Goal: Browse casually

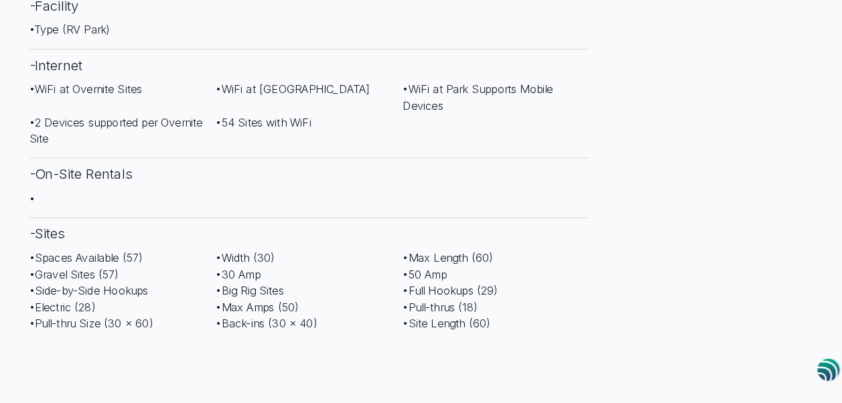
scroll to position [936, 0]
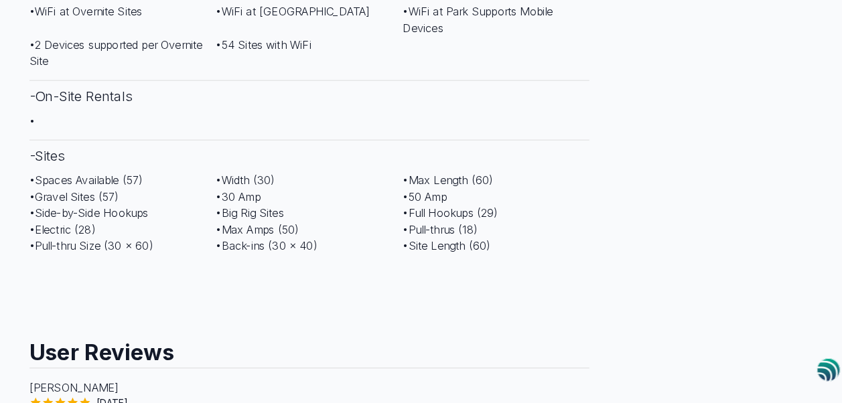
click at [17, 277] on main "Are you the owner for this park? Make it a featured listing and be seen in the …" at bounding box center [421, 219] width 842 height 2343
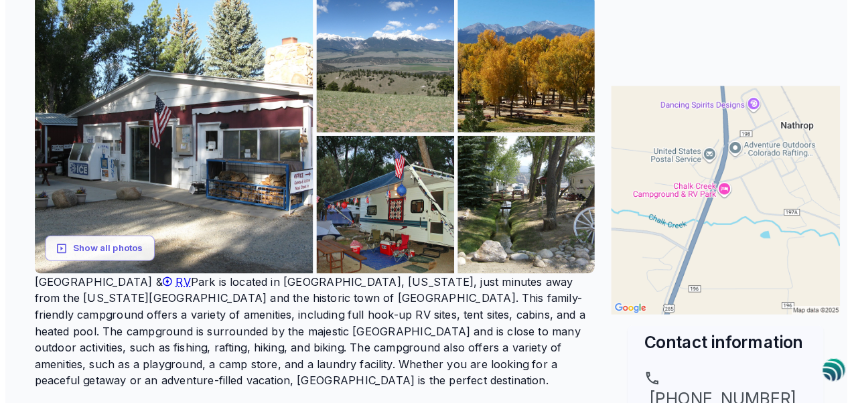
scroll to position [214, 0]
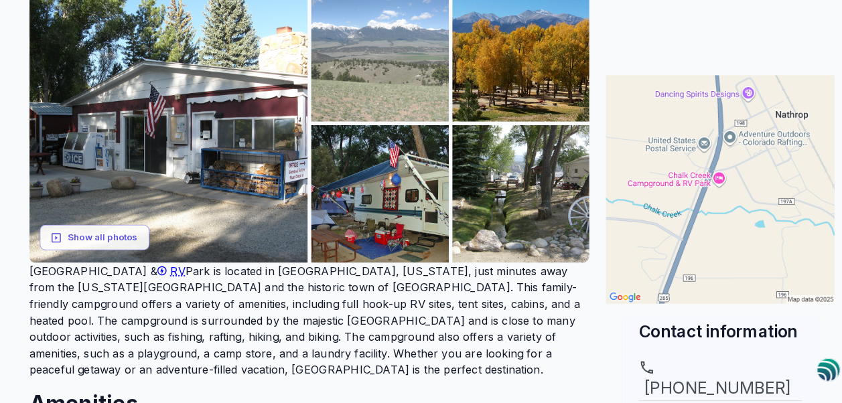
click at [364, 80] on img at bounding box center [372, 60] width 135 height 135
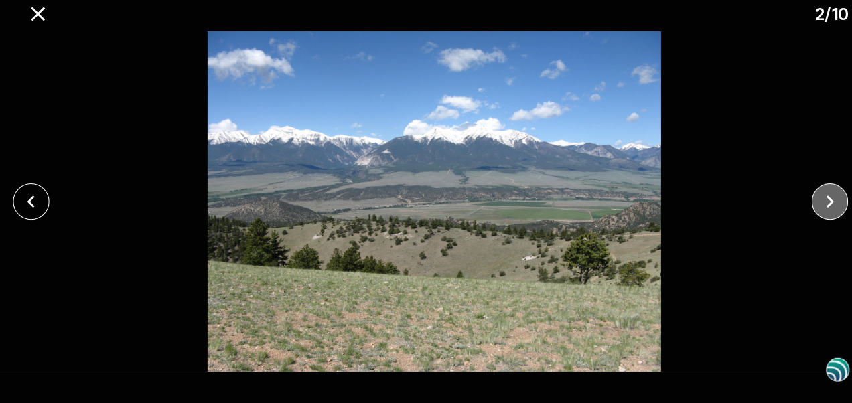
click at [812, 206] on icon "close" at bounding box center [812, 205] width 23 height 23
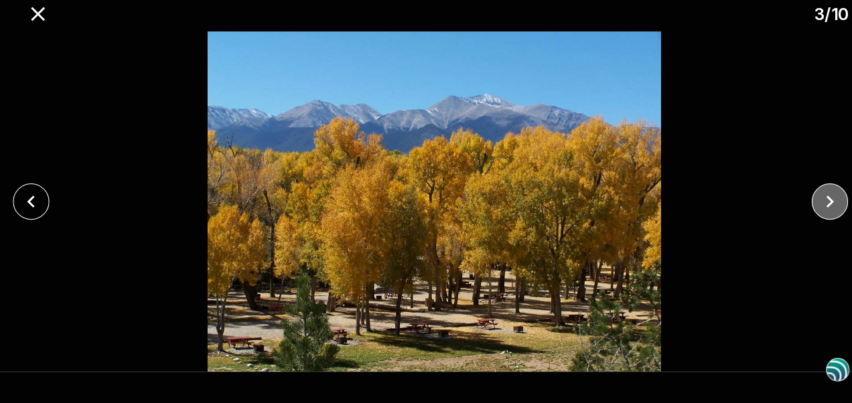
click at [812, 206] on icon "close" at bounding box center [812, 205] width 23 height 23
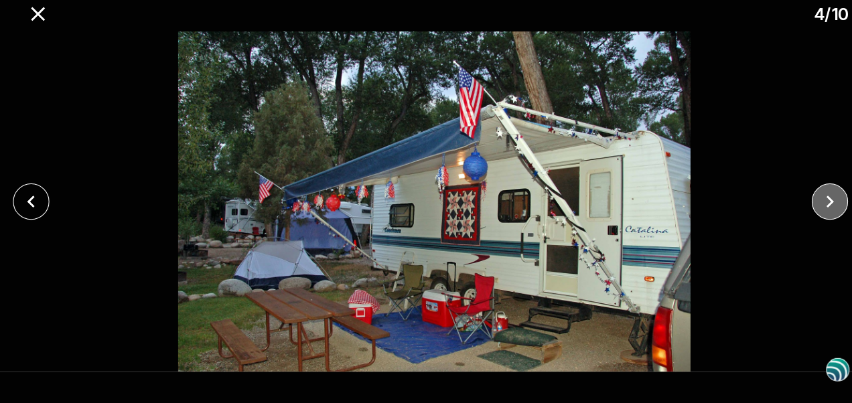
click at [812, 206] on icon "close" at bounding box center [812, 205] width 23 height 23
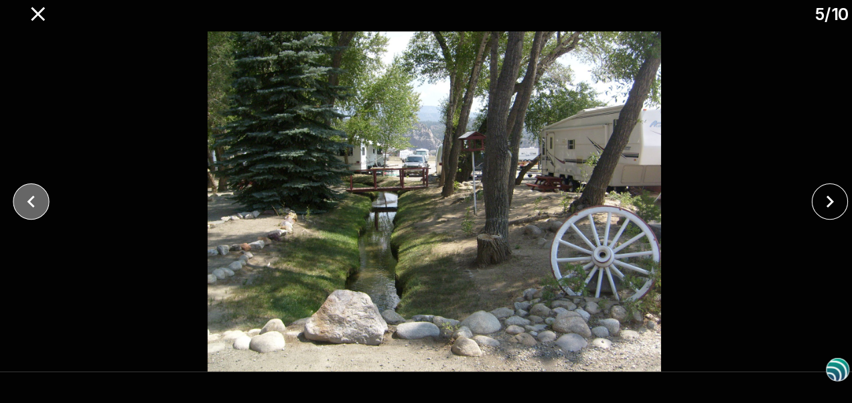
click at [26, 208] on icon "close" at bounding box center [31, 205] width 23 height 23
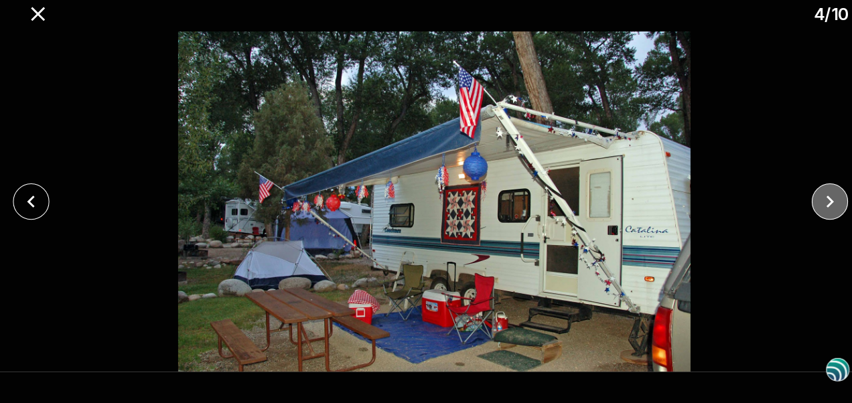
click at [822, 210] on icon "close" at bounding box center [812, 205] width 23 height 23
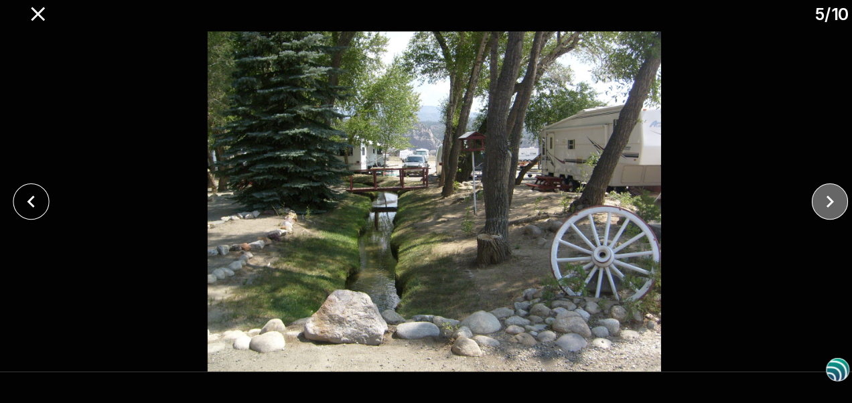
click at [822, 210] on icon "close" at bounding box center [812, 205] width 23 height 23
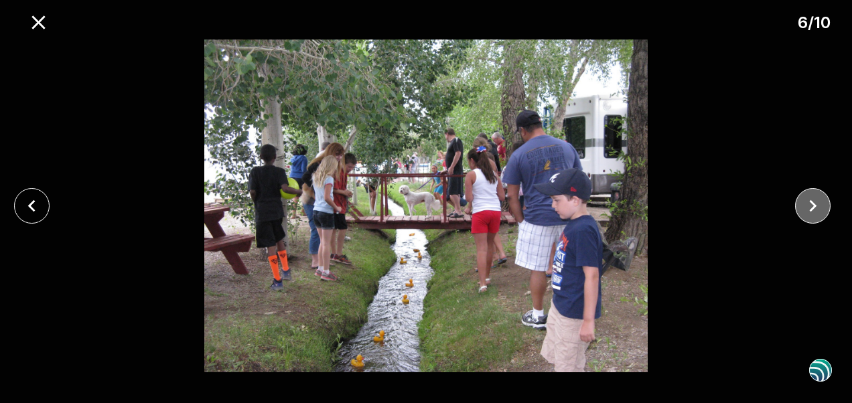
click at [814, 195] on icon "close" at bounding box center [812, 205] width 23 height 23
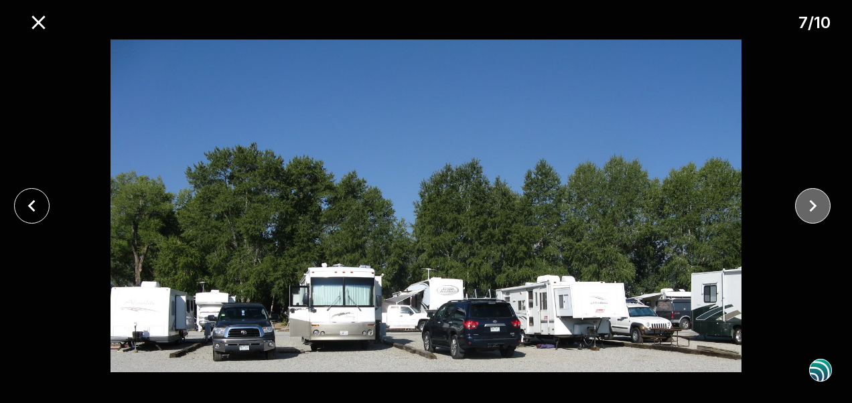
click at [814, 195] on icon "close" at bounding box center [812, 205] width 23 height 23
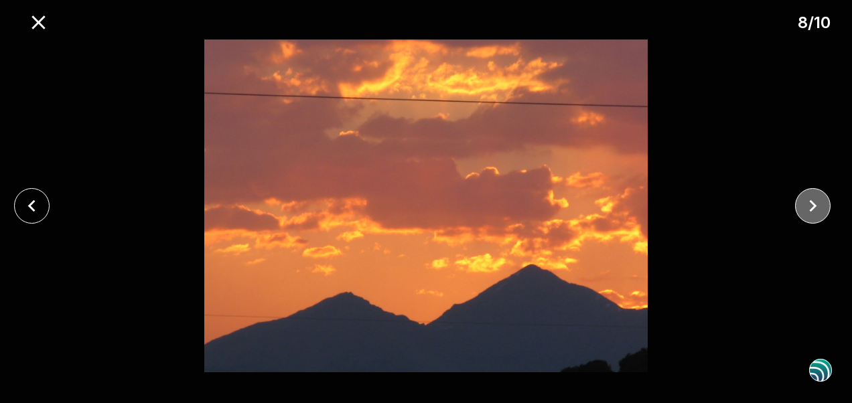
click at [814, 195] on icon "close" at bounding box center [812, 205] width 23 height 23
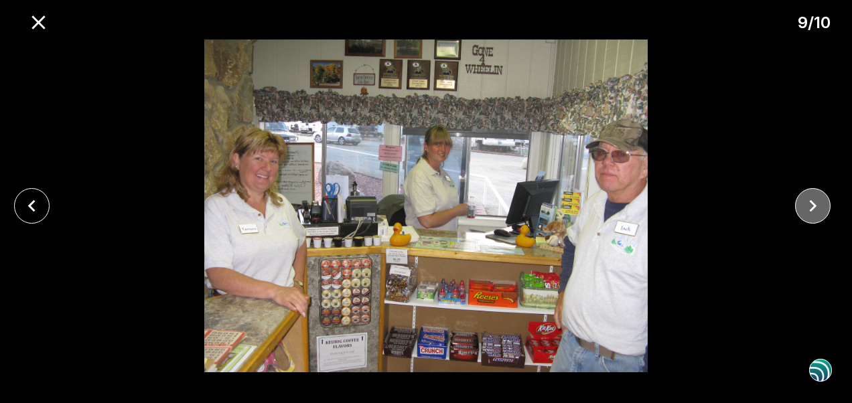
click at [814, 195] on icon "close" at bounding box center [812, 205] width 23 height 23
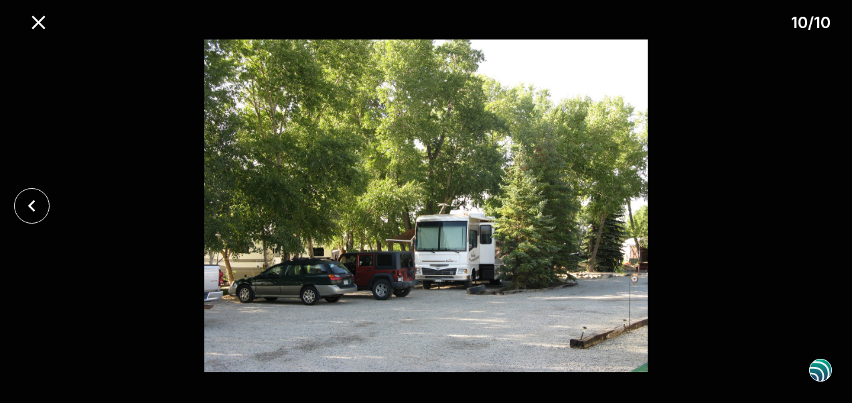
drag, startPoint x: 814, startPoint y: 195, endPoint x: 802, endPoint y: 268, distance: 74.0
click at [802, 268] on div at bounding box center [426, 206] width 852 height 333
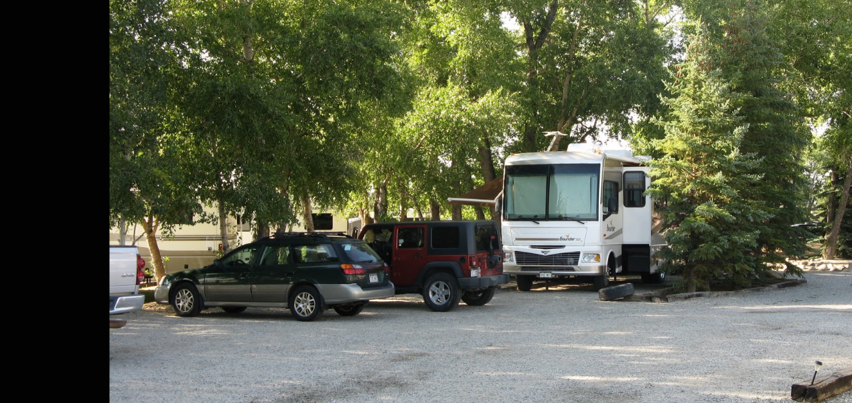
scroll to position [214, 0]
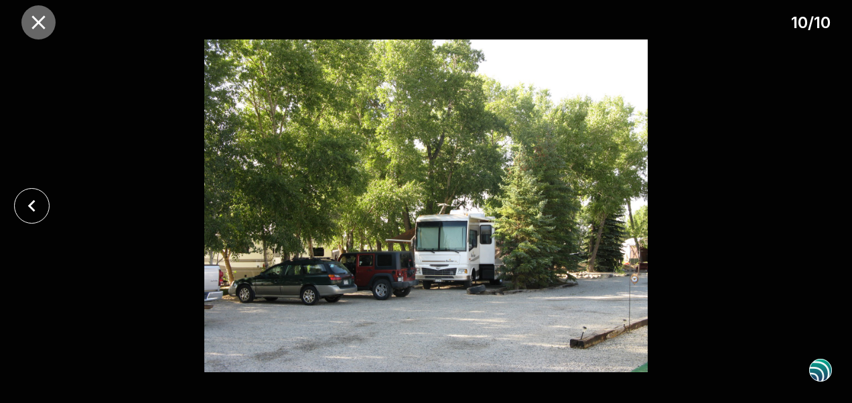
click at [48, 24] on icon "close" at bounding box center [38, 22] width 23 height 23
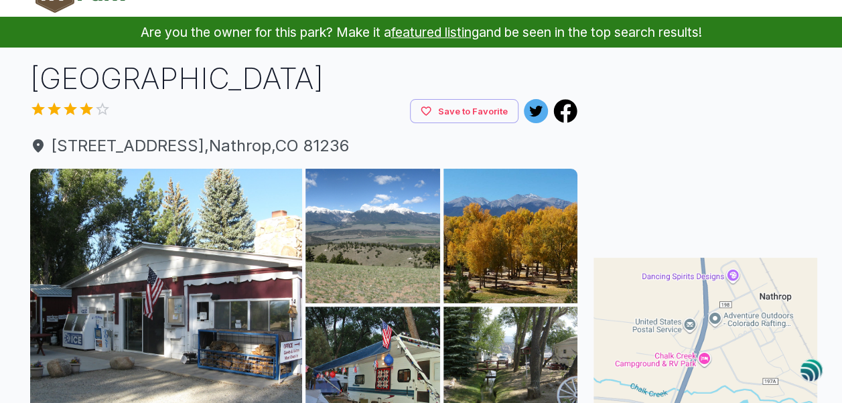
scroll to position [0, 0]
